Goal: Task Accomplishment & Management: Manage account settings

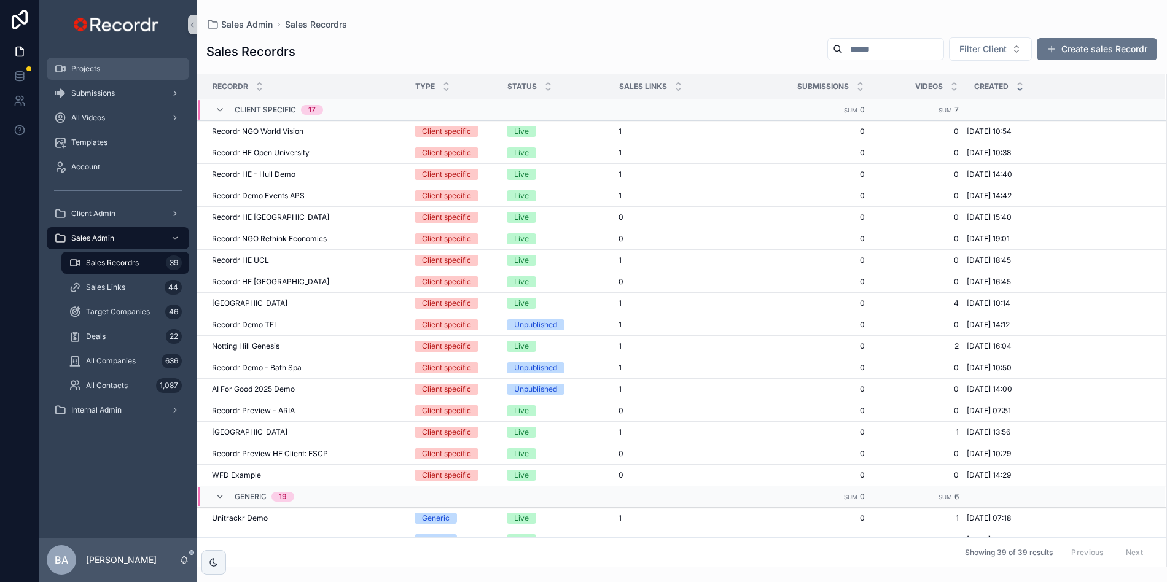
click at [90, 63] on div "Projects" at bounding box center [118, 69] width 128 height 20
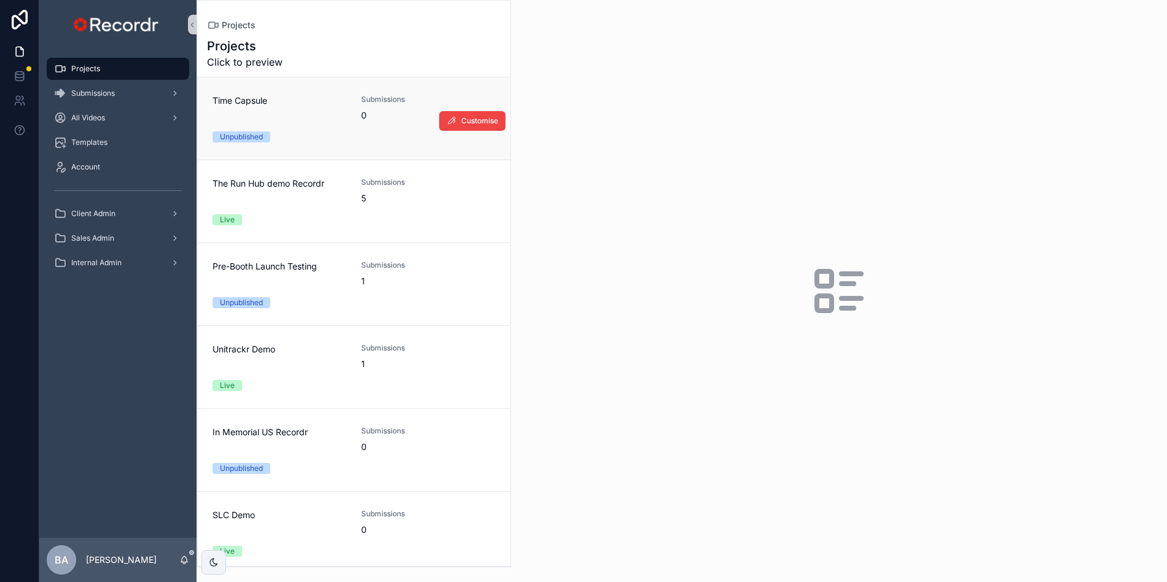
click at [296, 115] on div "Time Capsule" at bounding box center [280, 108] width 134 height 27
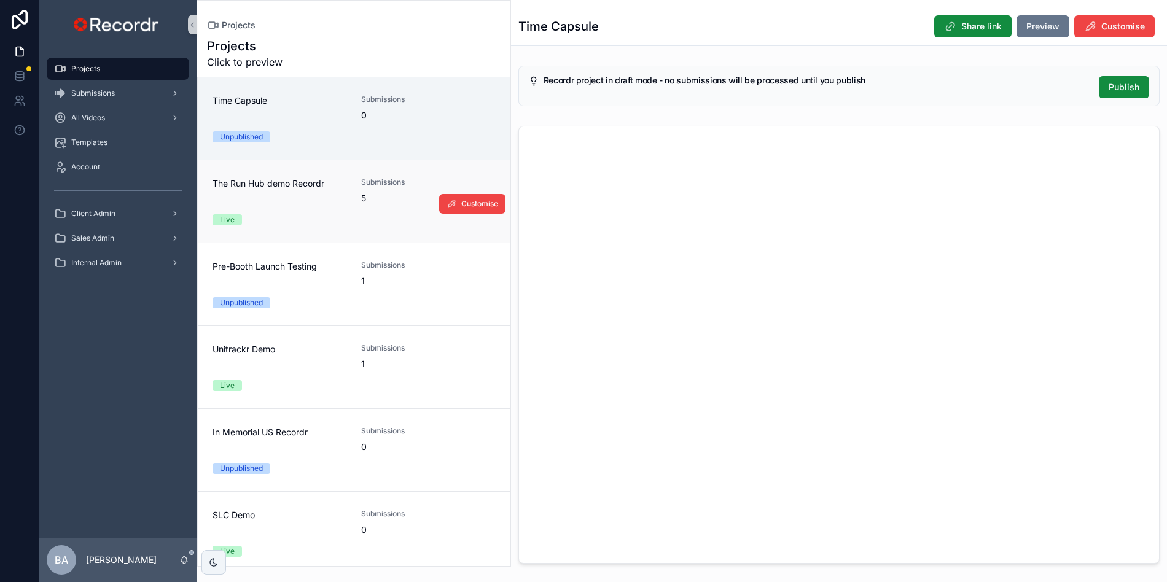
click at [278, 198] on div "The Run Hub demo Recordr" at bounding box center [280, 191] width 134 height 27
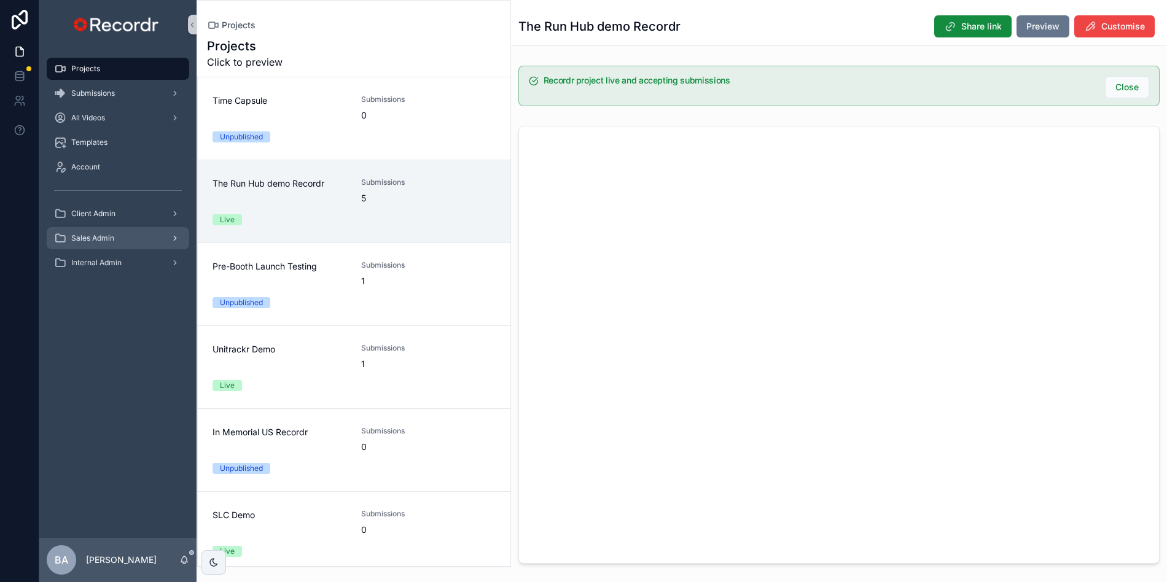
click at [107, 238] on span "Sales Admin" at bounding box center [92, 238] width 43 height 10
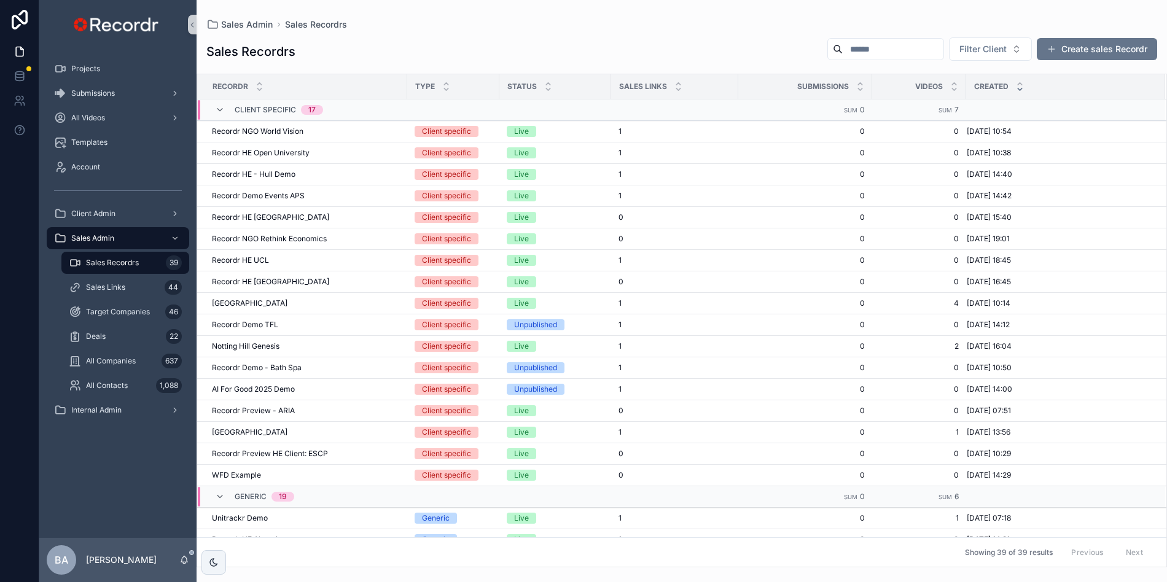
click at [111, 226] on div "Sales Admin Sales Recordrs 39 Sales Links 44 Target Companies 46 Deals 22 All C…" at bounding box center [117, 312] width 157 height 172
click at [106, 233] on span "Sales Admin" at bounding box center [92, 238] width 43 height 10
click at [104, 219] on div "Client Admin" at bounding box center [118, 214] width 128 height 20
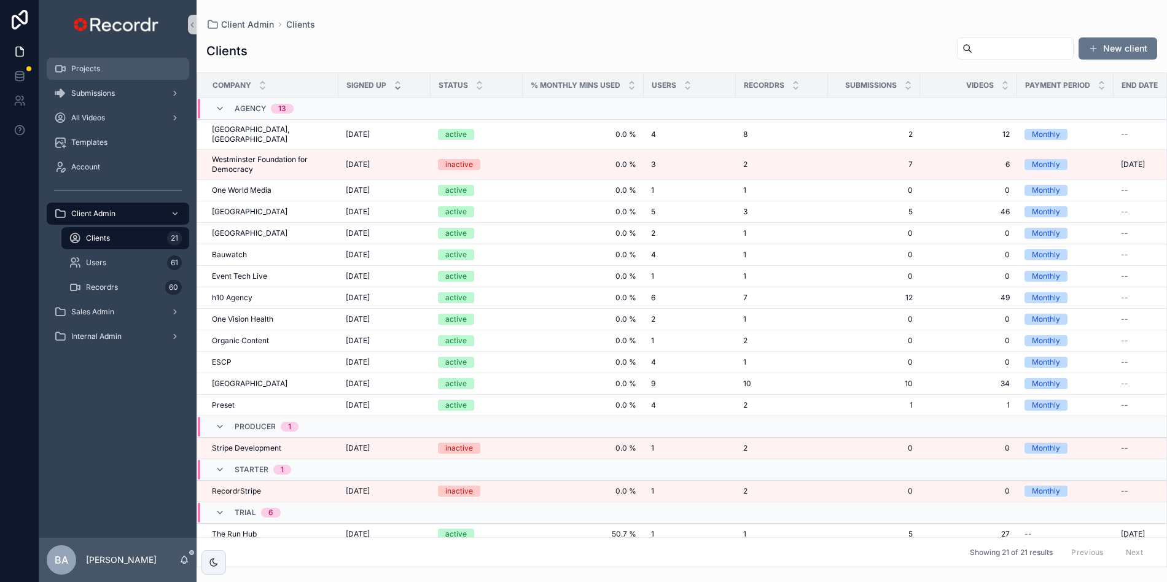
click at [95, 72] on span "Projects" at bounding box center [85, 69] width 29 height 10
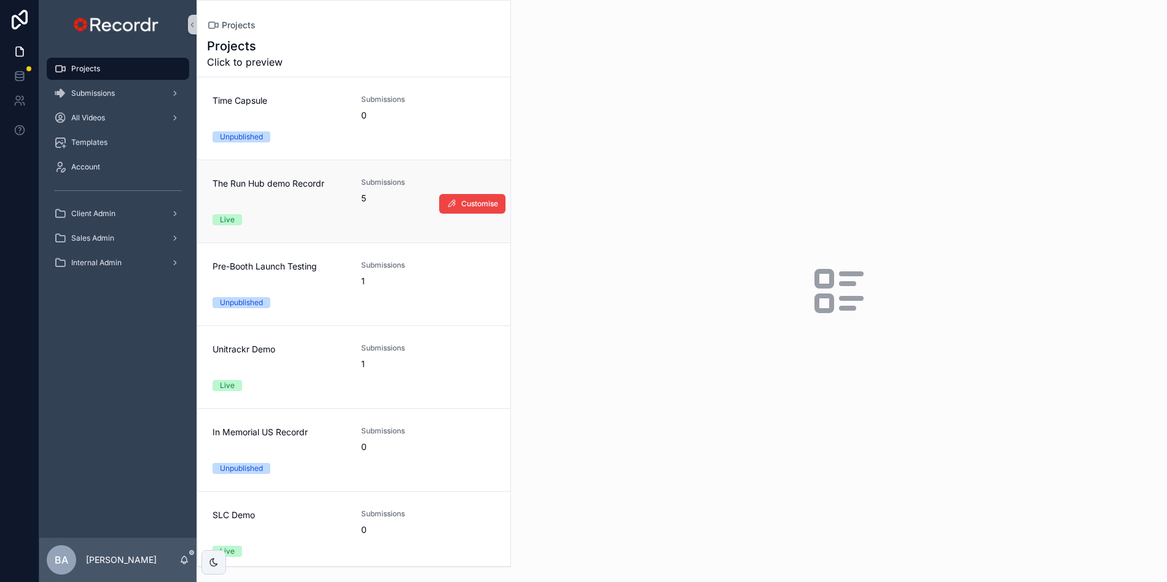
click at [277, 197] on div "The Run Hub demo Recordr" at bounding box center [280, 191] width 134 height 27
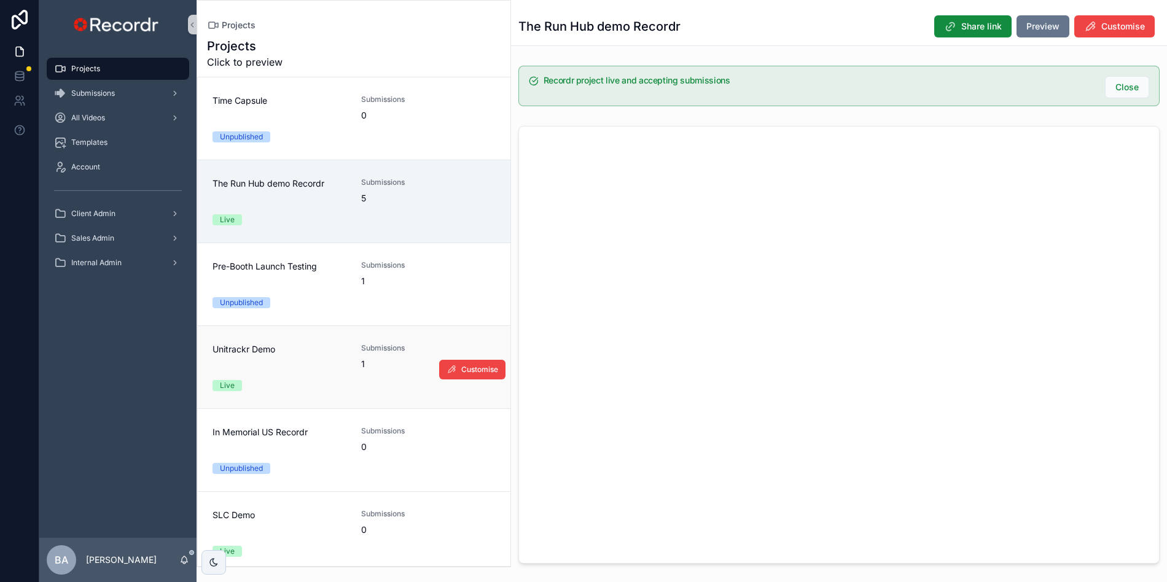
click at [254, 359] on div "Unitrackr Demo" at bounding box center [280, 356] width 134 height 27
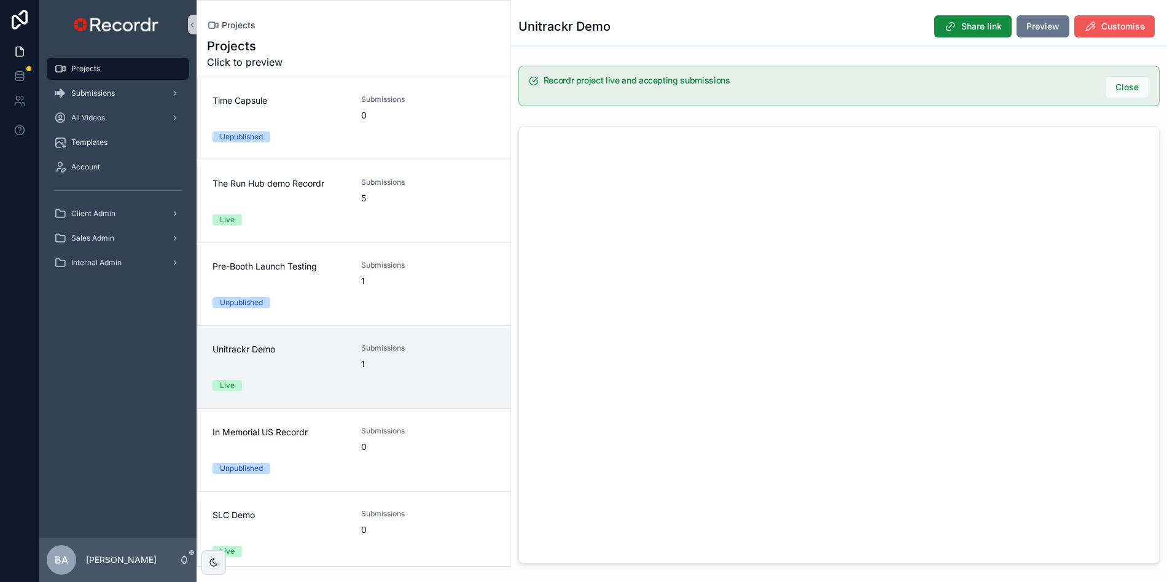
click at [1107, 28] on span "Customise" at bounding box center [1123, 26] width 44 height 12
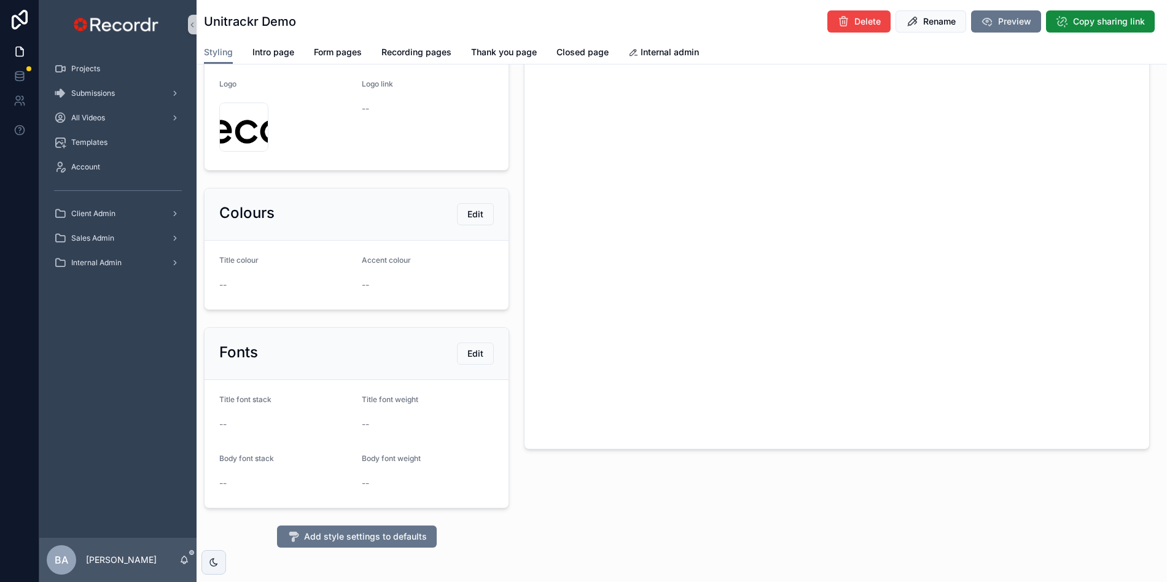
scroll to position [182, 0]
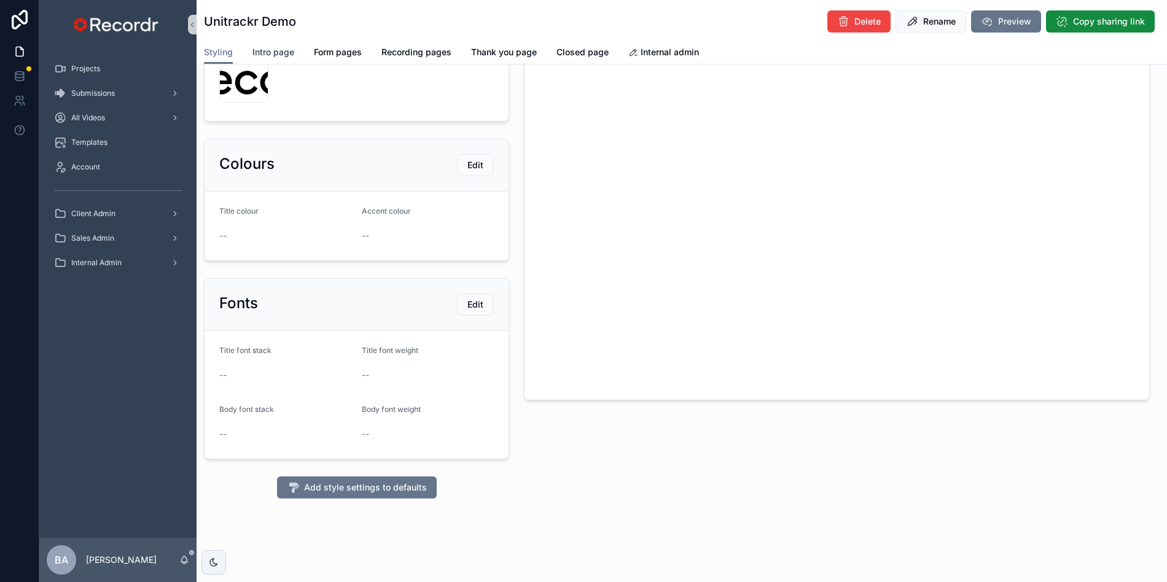
click at [284, 51] on span "Intro page" at bounding box center [273, 52] width 42 height 12
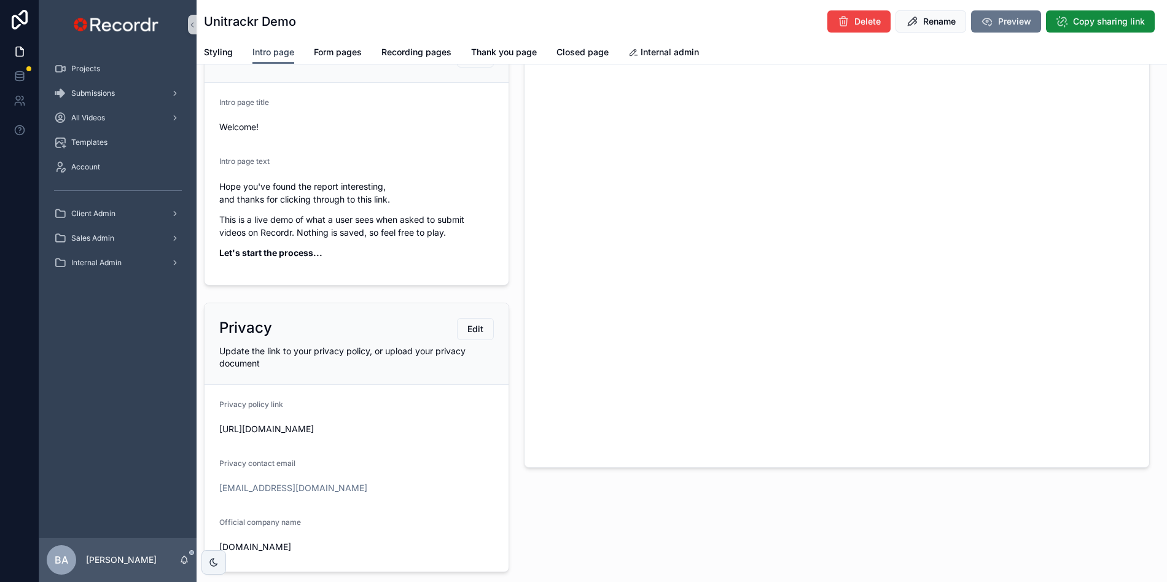
scroll to position [160, 0]
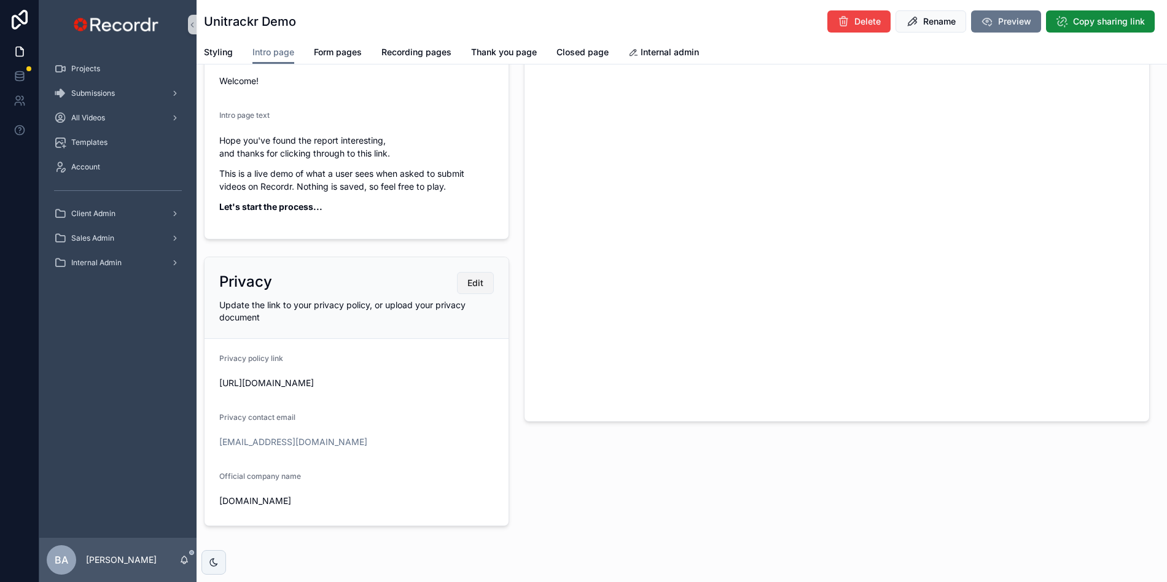
click at [471, 284] on span "Edit" at bounding box center [475, 283] width 16 height 12
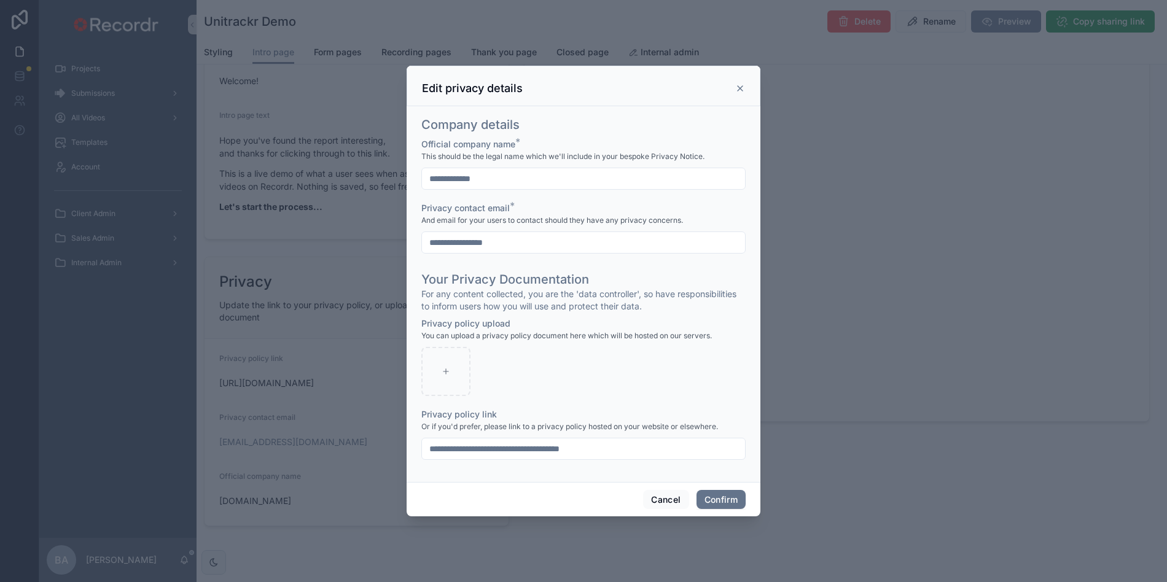
click at [795, 216] on div at bounding box center [583, 291] width 1167 height 582
click at [791, 222] on div at bounding box center [583, 291] width 1167 height 582
click at [655, 495] on button "Cancel" at bounding box center [665, 500] width 45 height 20
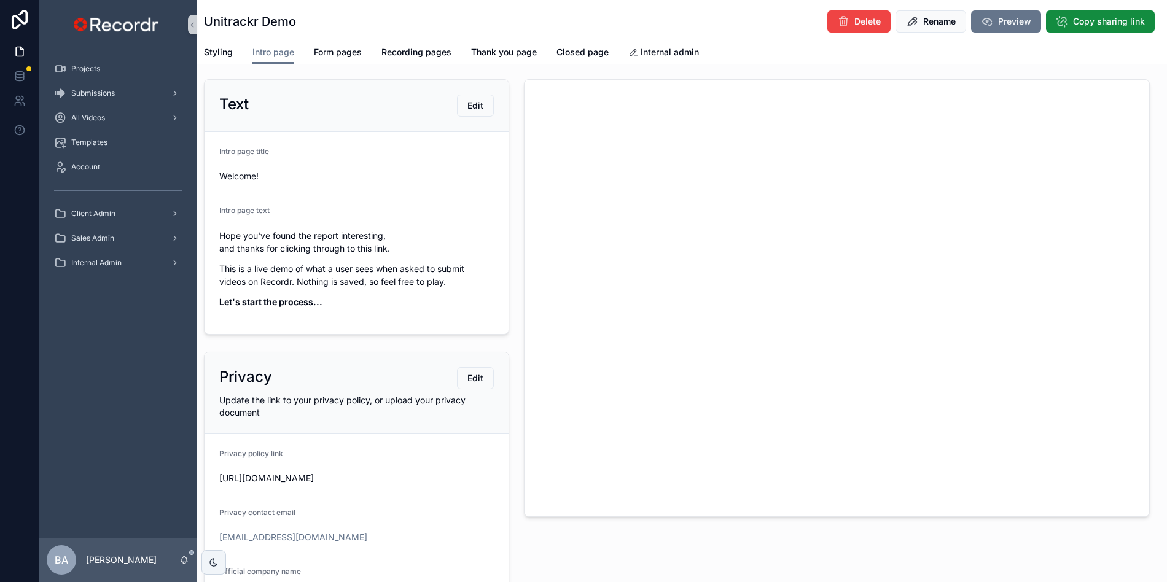
scroll to position [60, 0]
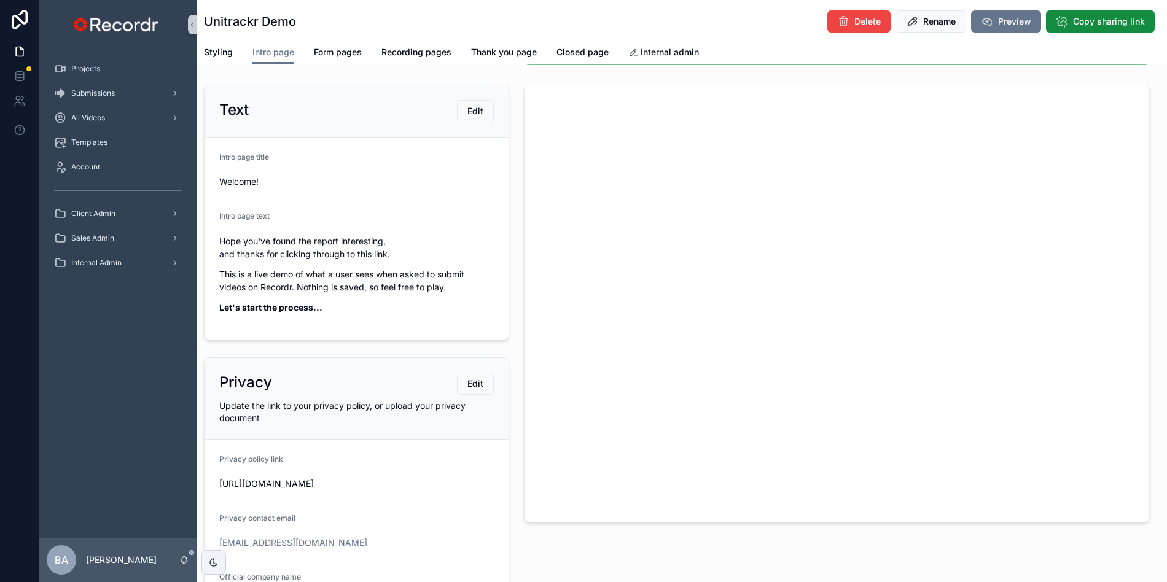
click at [88, 57] on div "Projects" at bounding box center [117, 69] width 157 height 25
click at [89, 65] on span "Projects" at bounding box center [85, 69] width 29 height 10
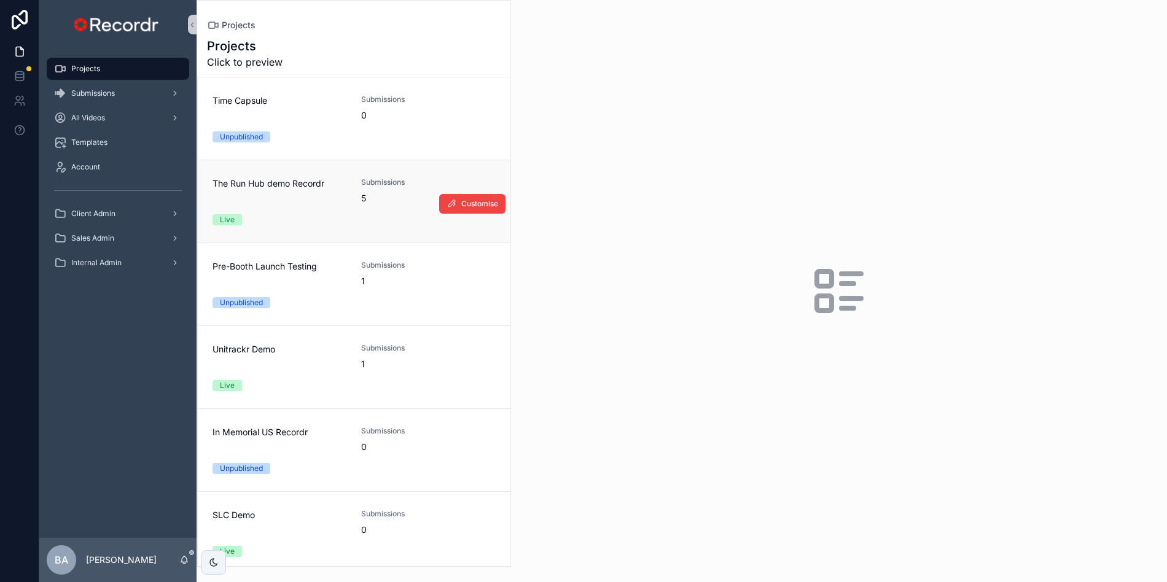
click at [287, 205] on div "The Run Hub demo Recordr Submissions 5 Live" at bounding box center [354, 202] width 283 height 48
